Goal: Check status: Check status

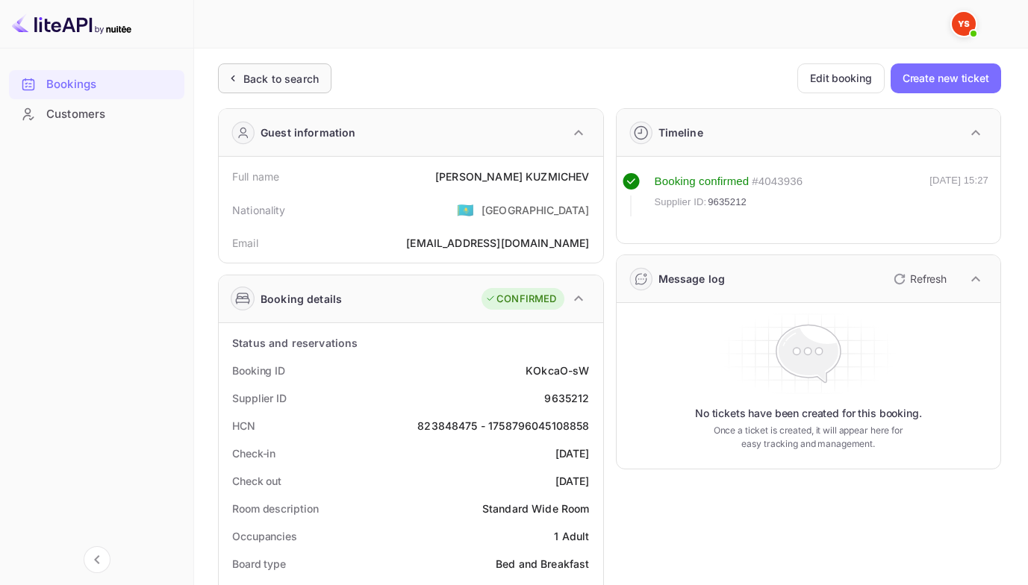
click at [245, 76] on div "Back to search" at bounding box center [280, 79] width 75 height 16
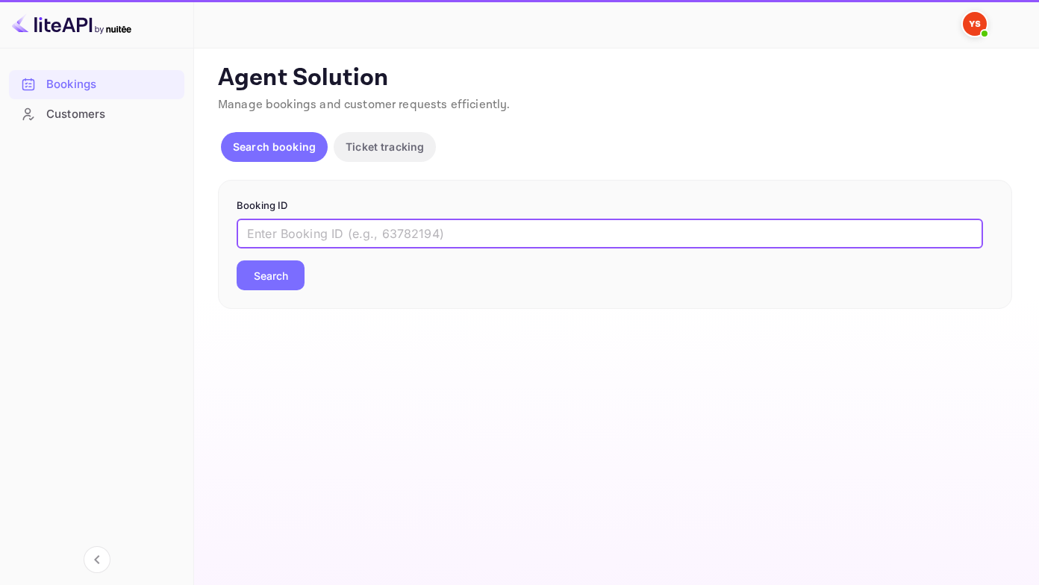
click at [345, 231] on input "text" at bounding box center [610, 234] width 746 height 30
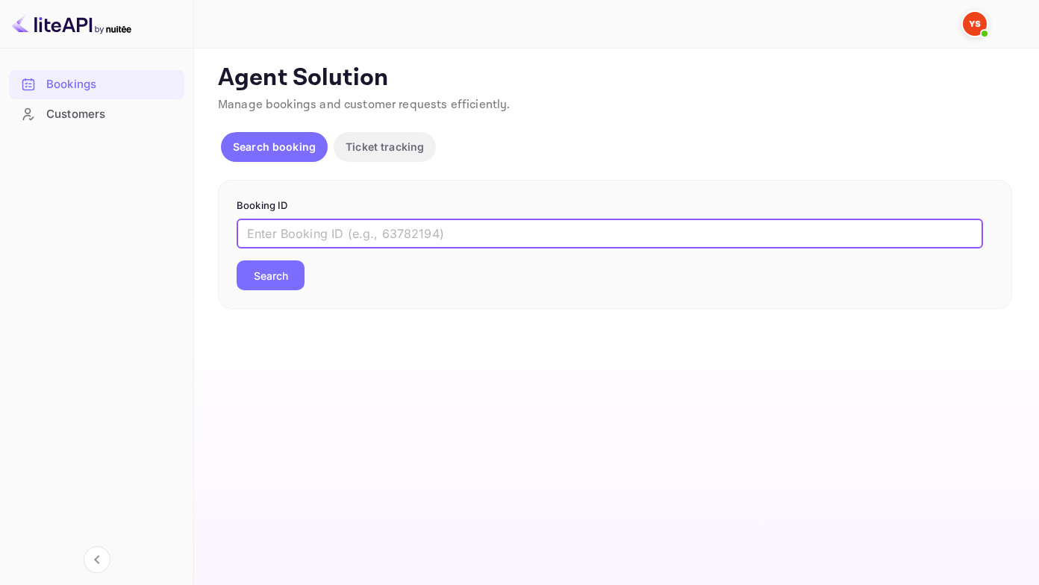
paste input "9437728"
type input "9437728"
click at [237, 260] on button "Search" at bounding box center [271, 275] width 68 height 30
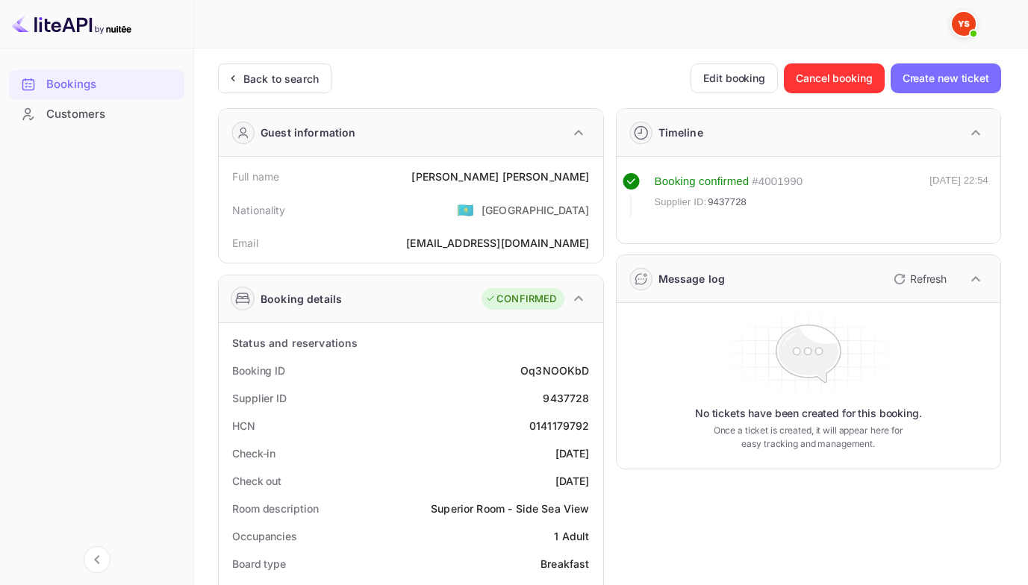
scroll to position [75, 0]
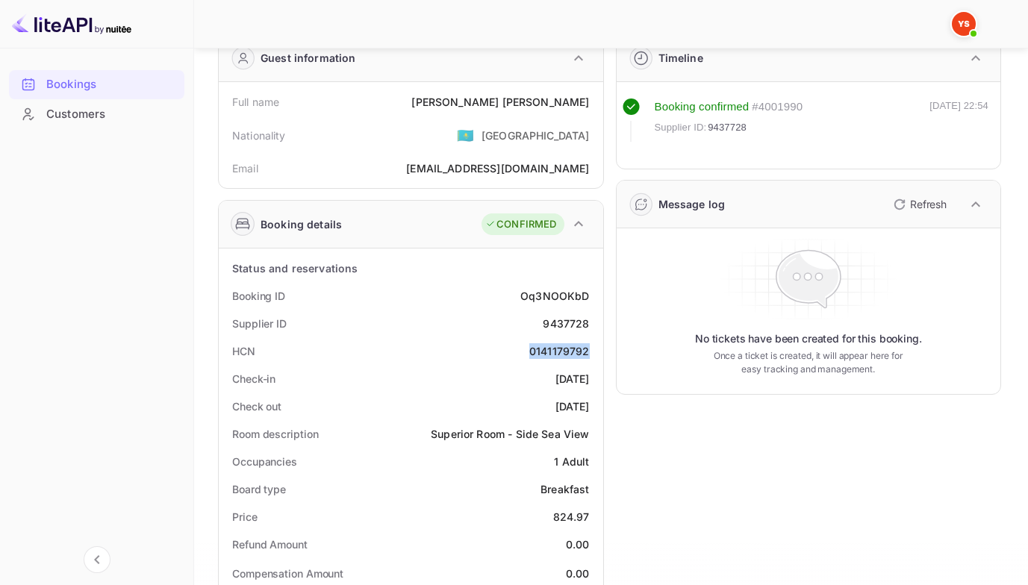
drag, startPoint x: 533, startPoint y: 354, endPoint x: 599, endPoint y: 354, distance: 65.7
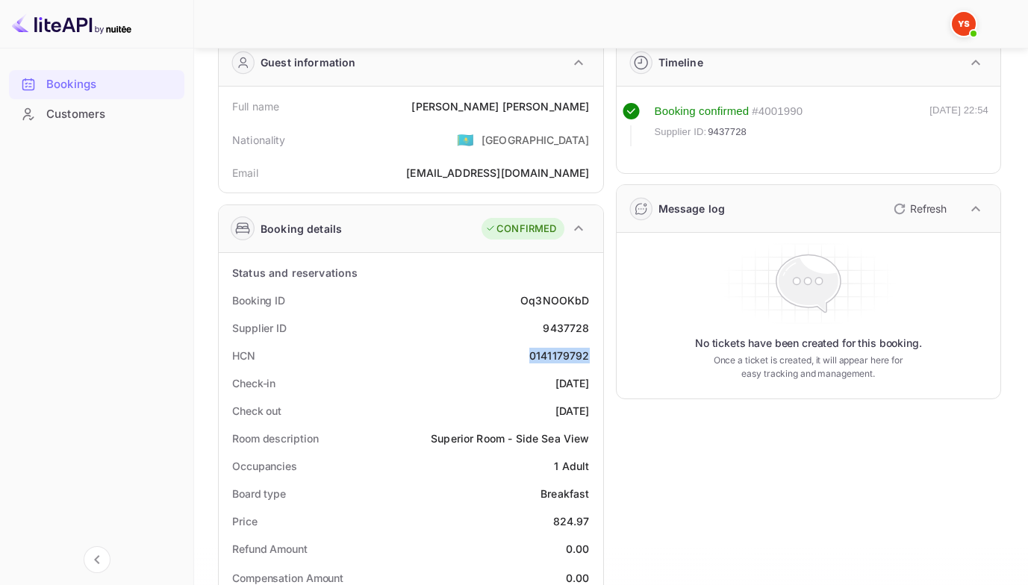
scroll to position [0, 0]
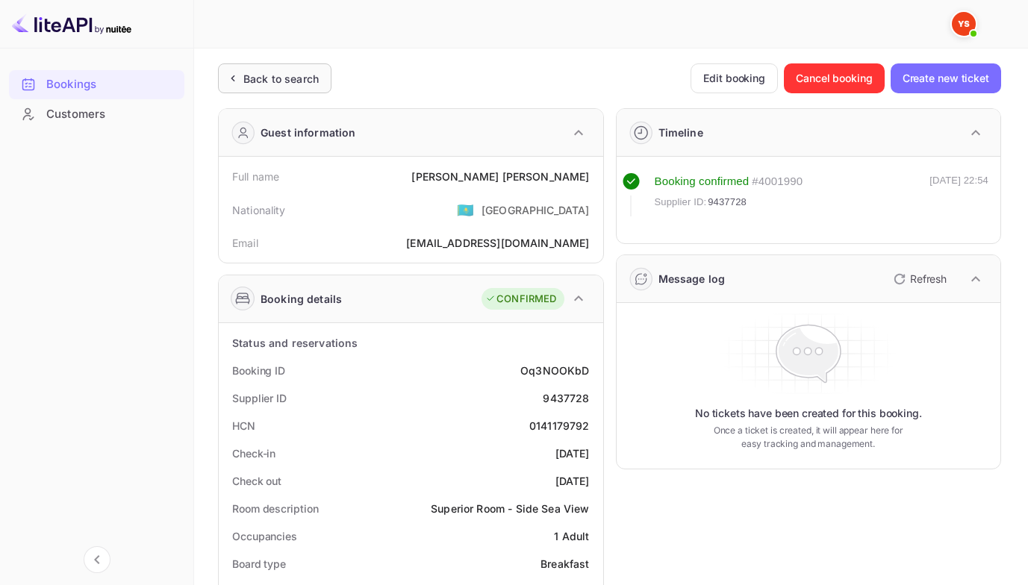
click at [266, 74] on div "Back to search" at bounding box center [280, 79] width 75 height 16
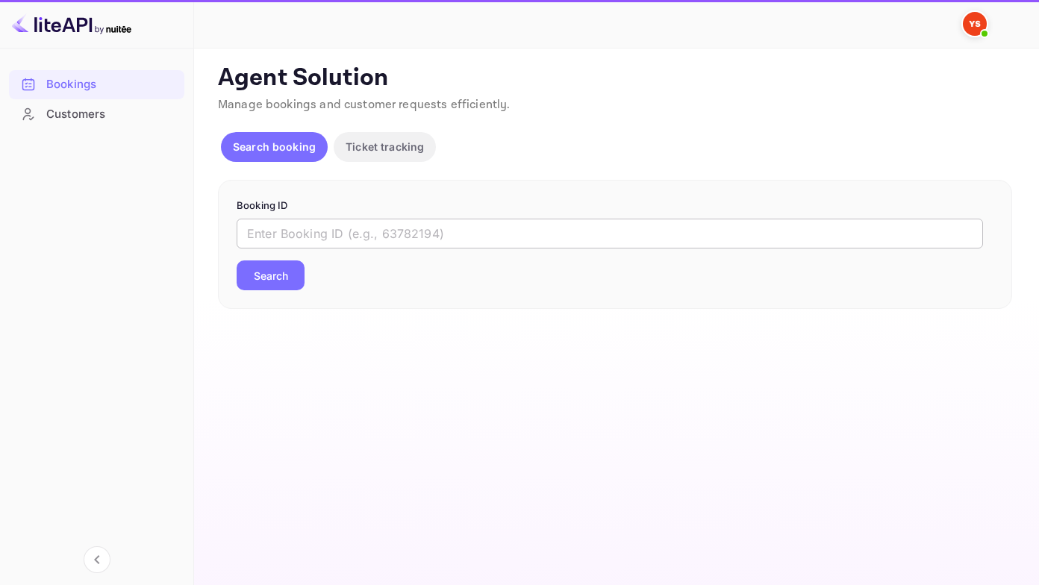
drag, startPoint x: 290, startPoint y: 237, endPoint x: 290, endPoint y: 228, distance: 9.7
click at [290, 234] on input "text" at bounding box center [610, 234] width 746 height 30
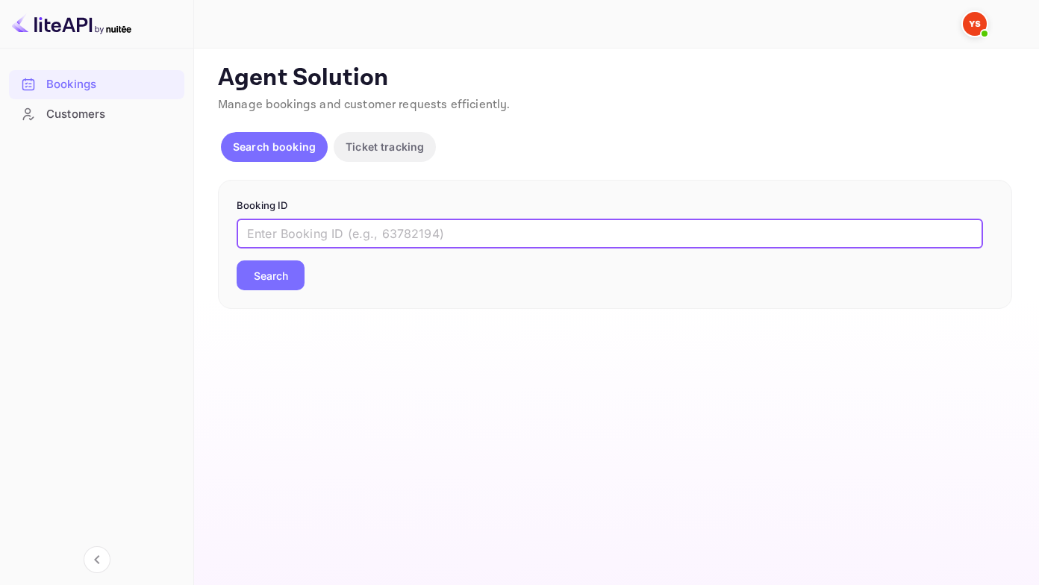
paste input "9439489"
click at [237, 260] on button "Search" at bounding box center [271, 275] width 68 height 30
type input "9439489"
click at [237, 260] on button "Search" at bounding box center [271, 275] width 68 height 30
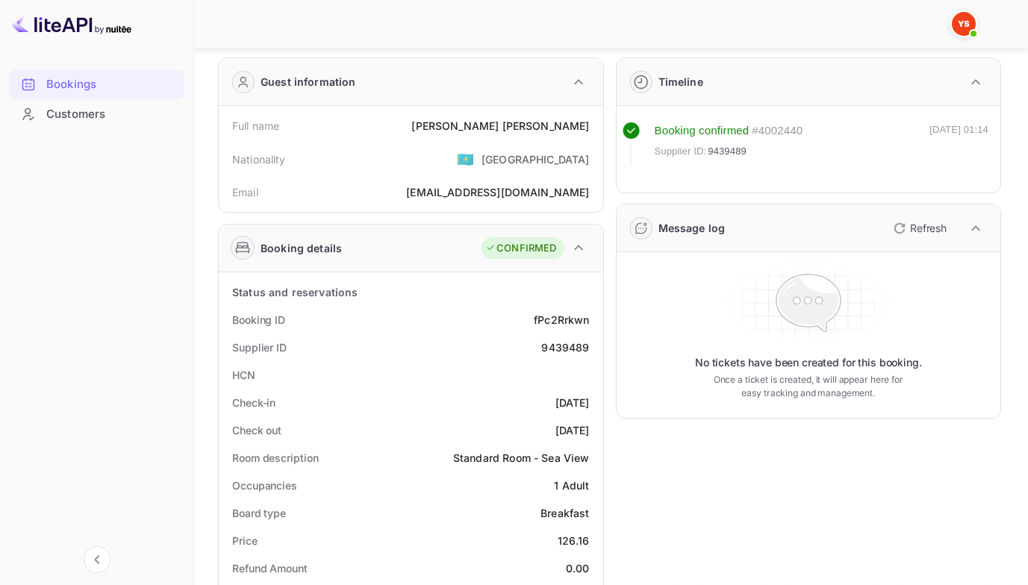
scroll to position [75, 0]
